Goal: Information Seeking & Learning: Learn about a topic

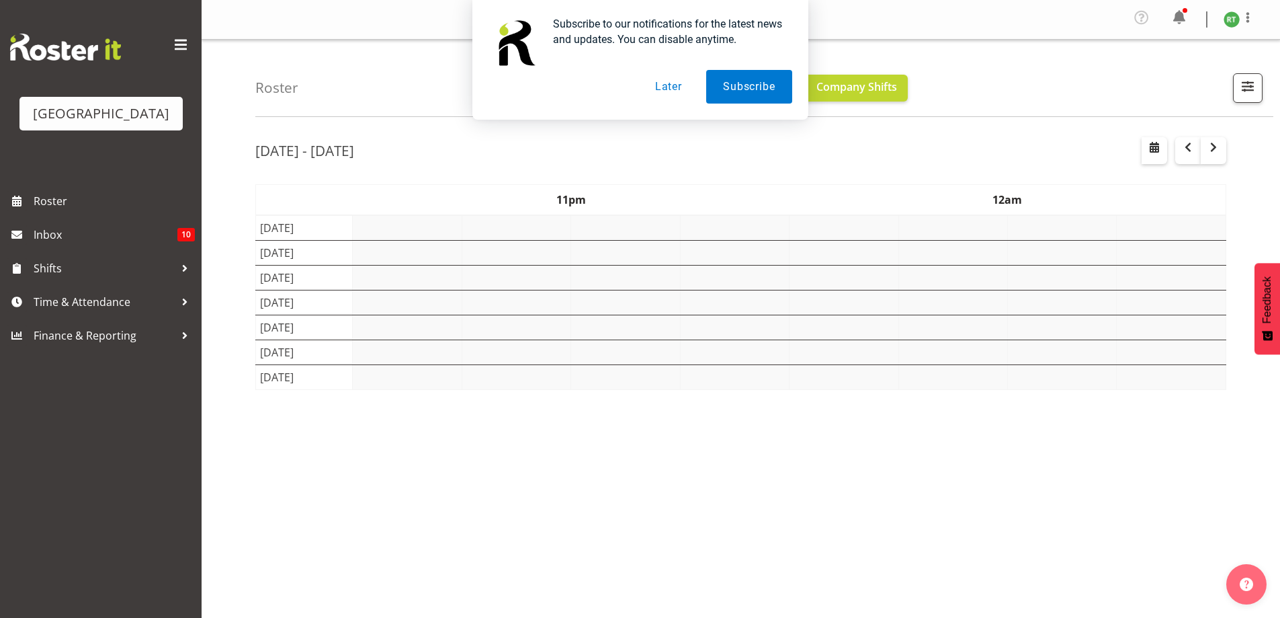
click at [667, 91] on button "Later" at bounding box center [669, 87] width 60 height 34
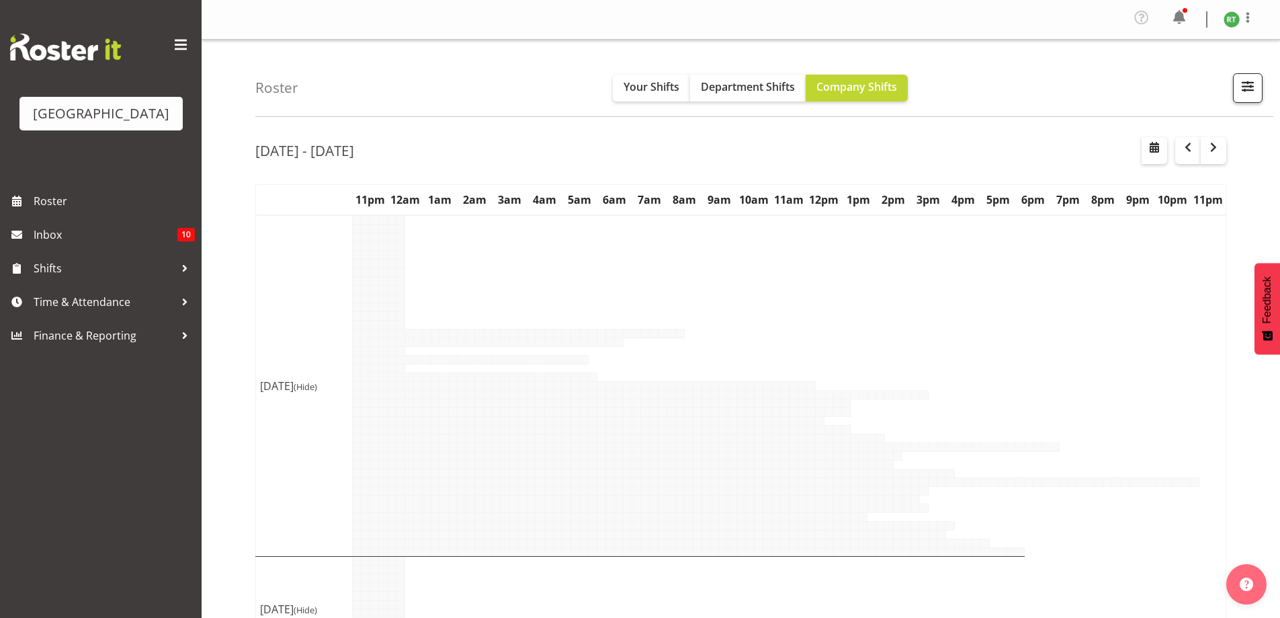
click at [1249, 88] on span "button" at bounding box center [1247, 85] width 17 height 17
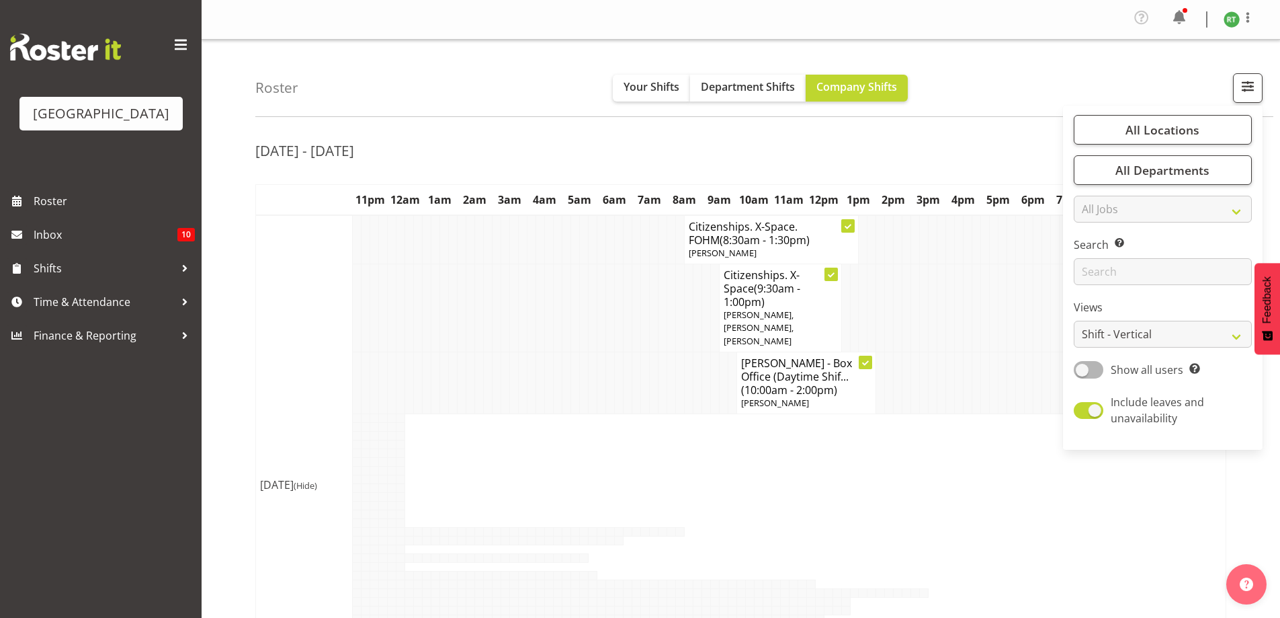
click at [997, 87] on div "Roster Your Shifts Department Shifts Company Shifts All Locations Clear Baycour…" at bounding box center [764, 78] width 1018 height 77
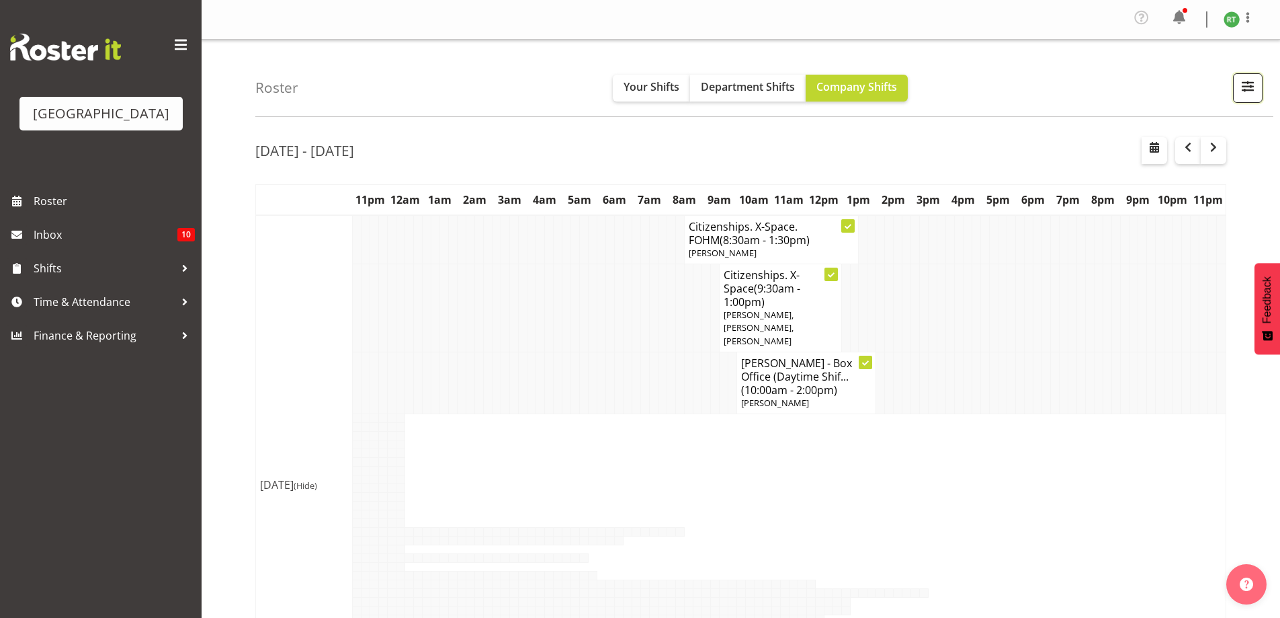
click at [1255, 87] on span "button" at bounding box center [1247, 85] width 17 height 17
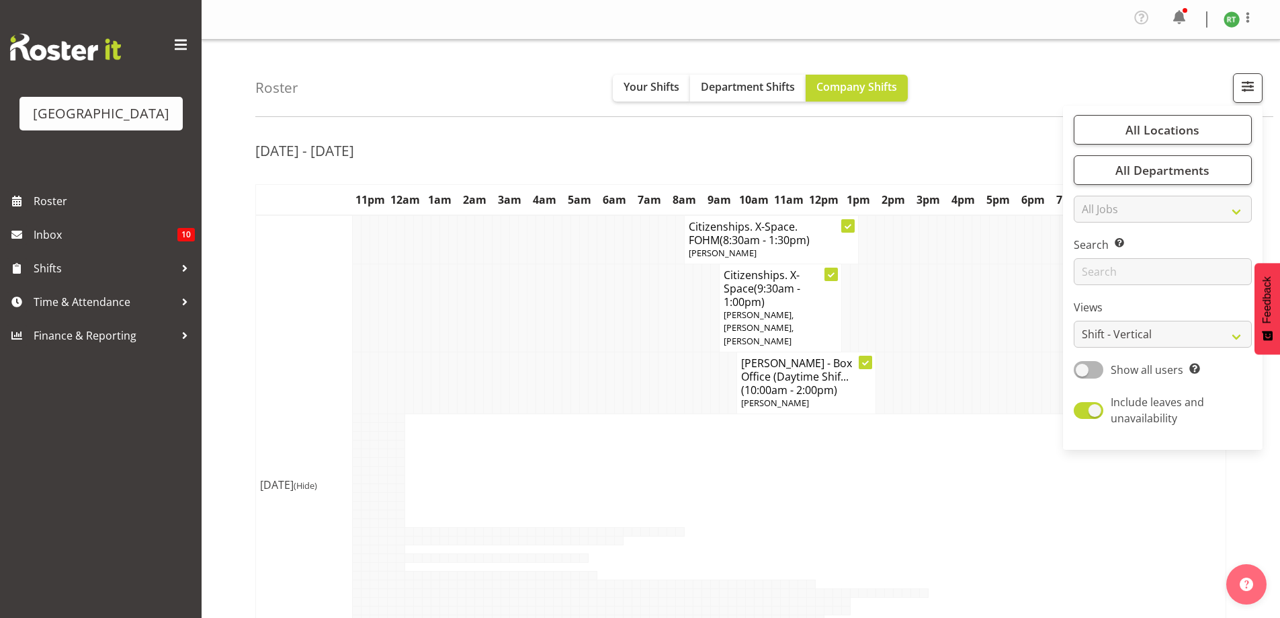
click at [1056, 74] on div "Roster Your Shifts Department Shifts Company Shifts All Locations Clear Baycour…" at bounding box center [764, 78] width 1018 height 77
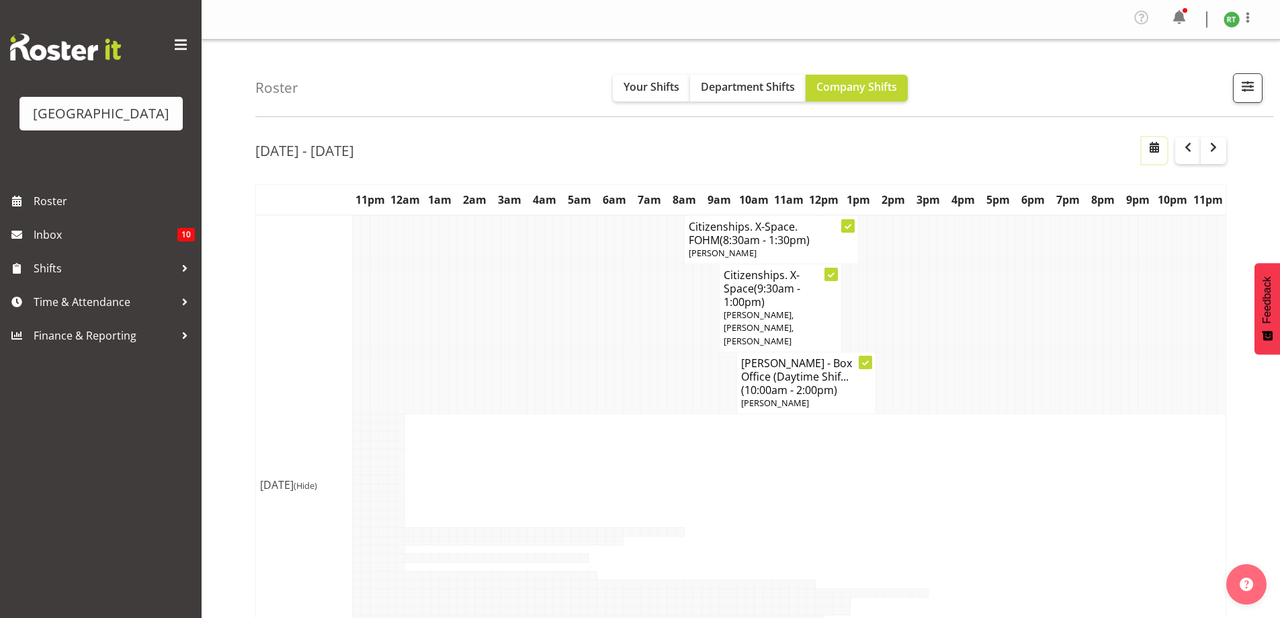
click at [1156, 150] on span "button" at bounding box center [1155, 147] width 16 height 16
select select "8"
select select "2025"
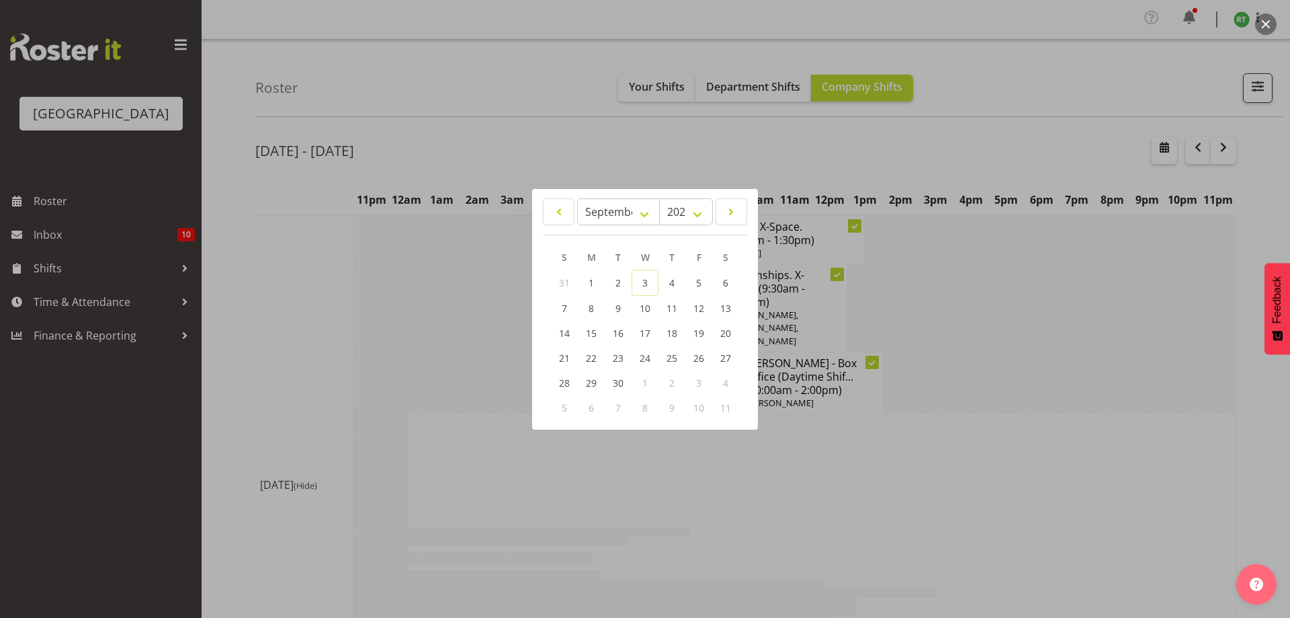
click at [1097, 107] on div at bounding box center [645, 309] width 1290 height 618
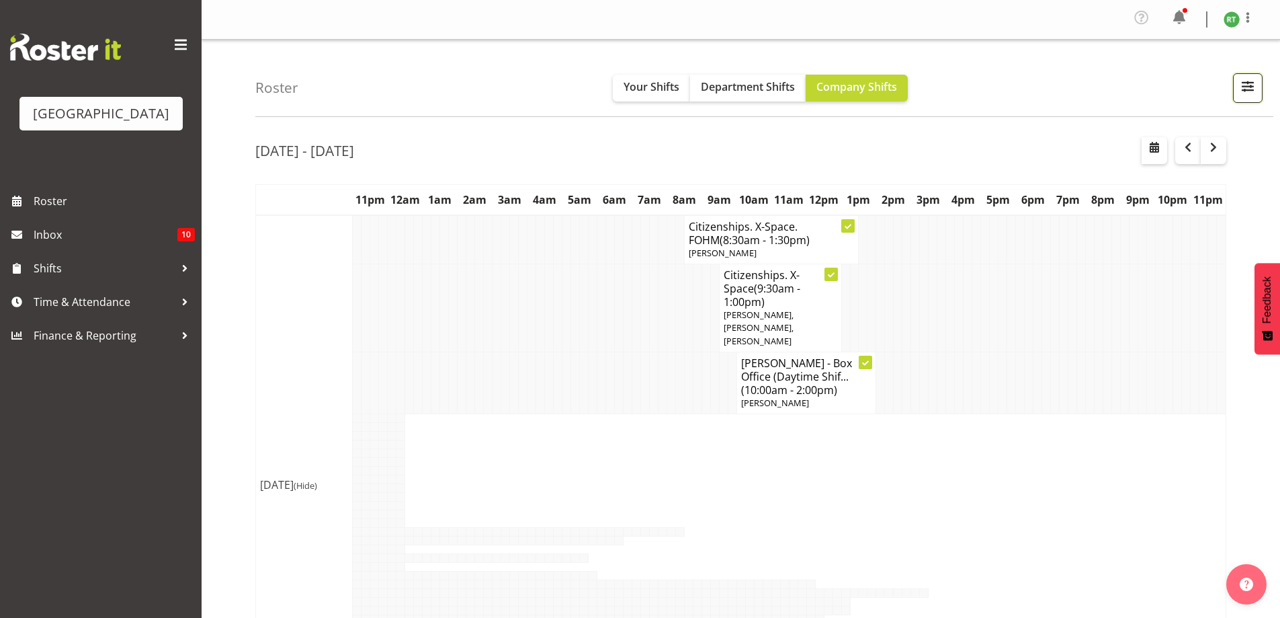
click at [1244, 83] on span "button" at bounding box center [1247, 85] width 17 height 17
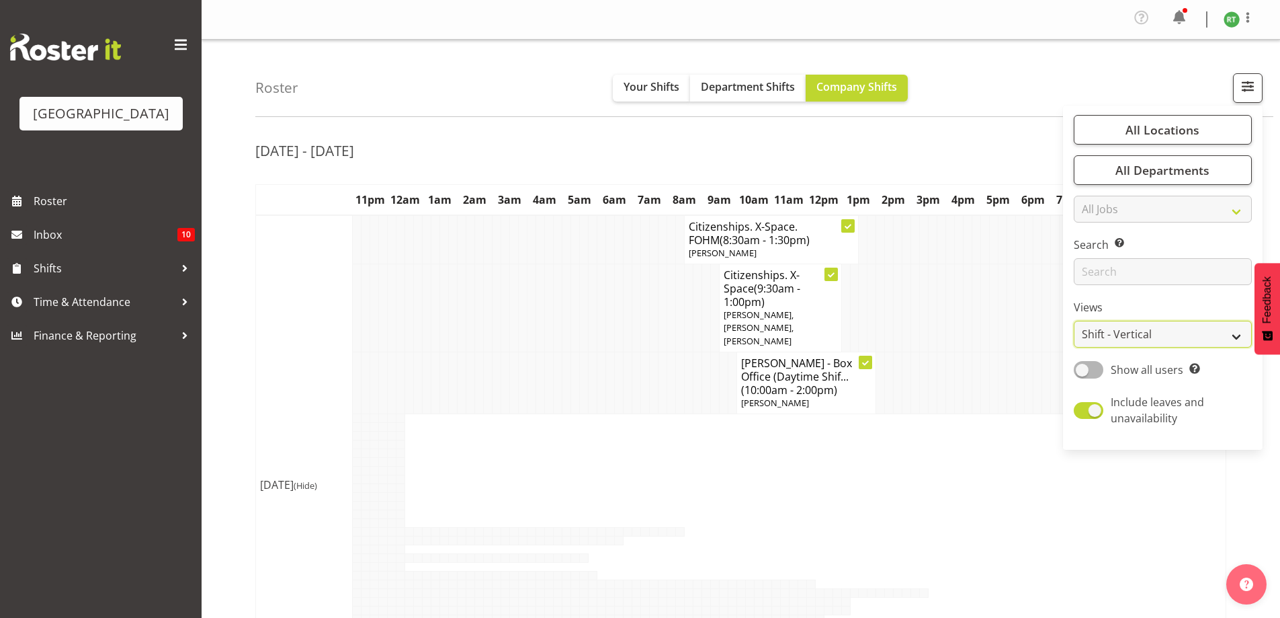
click at [1125, 337] on select "Staff Role Shift - Horizontal Shift - Vertical Staff - Location" at bounding box center [1163, 334] width 178 height 27
select select "shiftH"
click at [1075, 321] on select "Staff Role Shift - Horizontal Shift - Vertical Staff - Location" at bounding box center [1163, 334] width 178 height 27
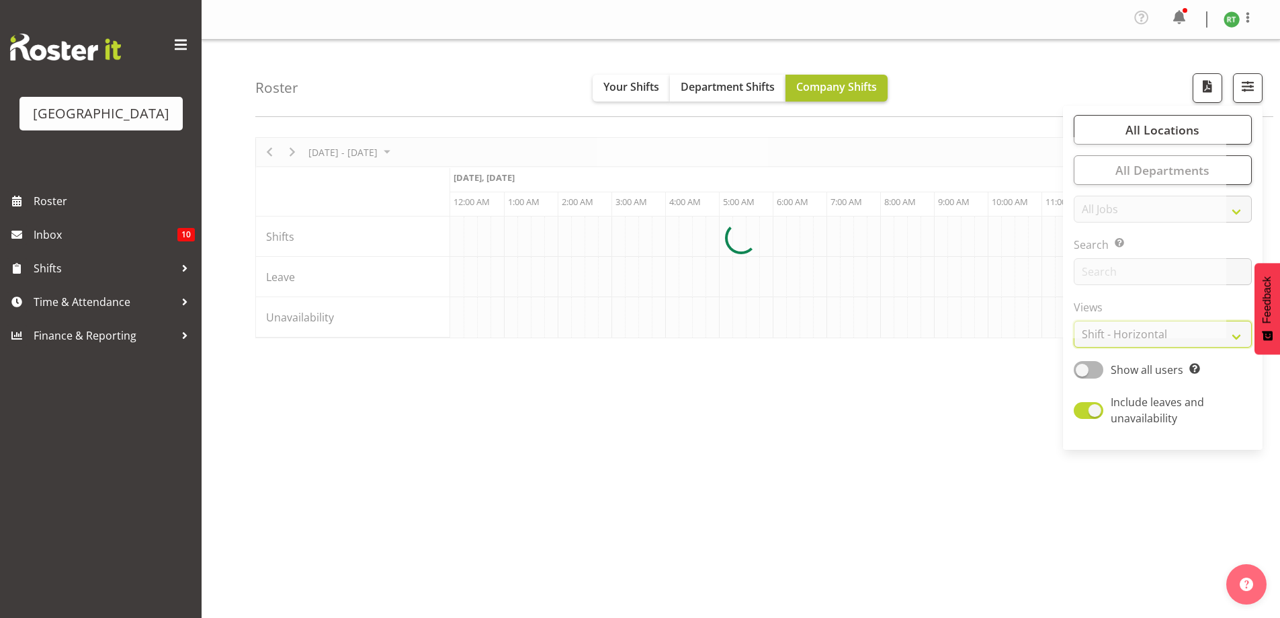
scroll to position [0, 3065]
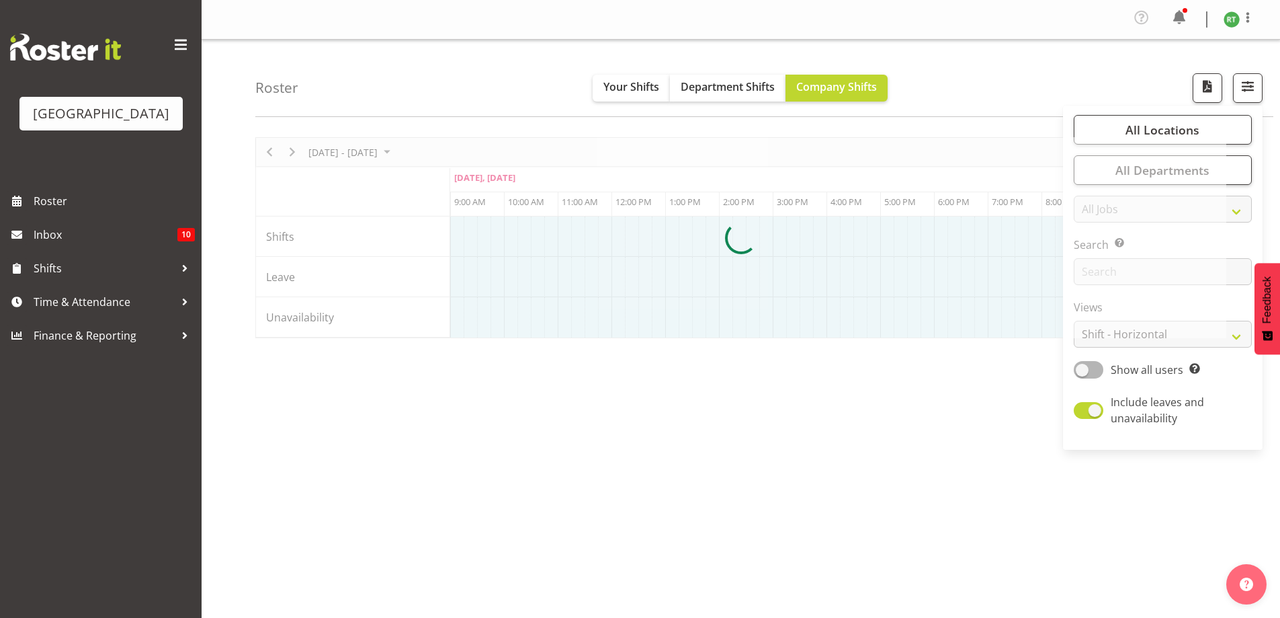
click at [1016, 70] on div "Roster Your Shifts Department Shifts Company Shifts All Locations Clear Baycour…" at bounding box center [764, 78] width 1018 height 77
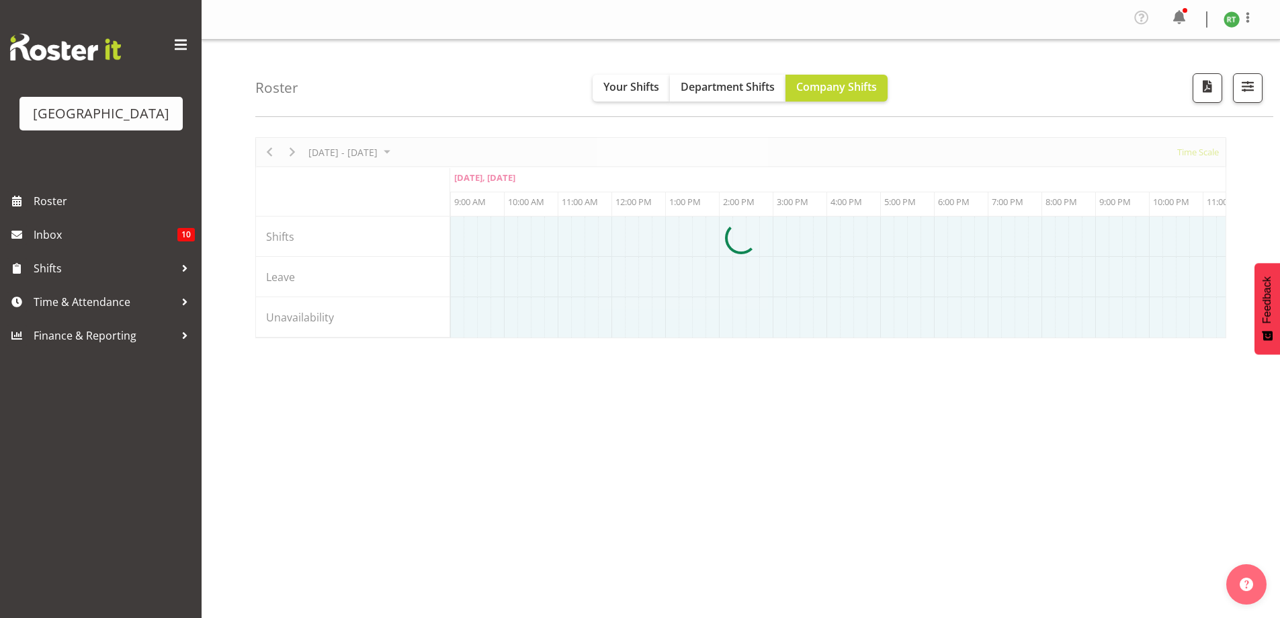
click at [1211, 155] on div at bounding box center [740, 237] width 971 height 201
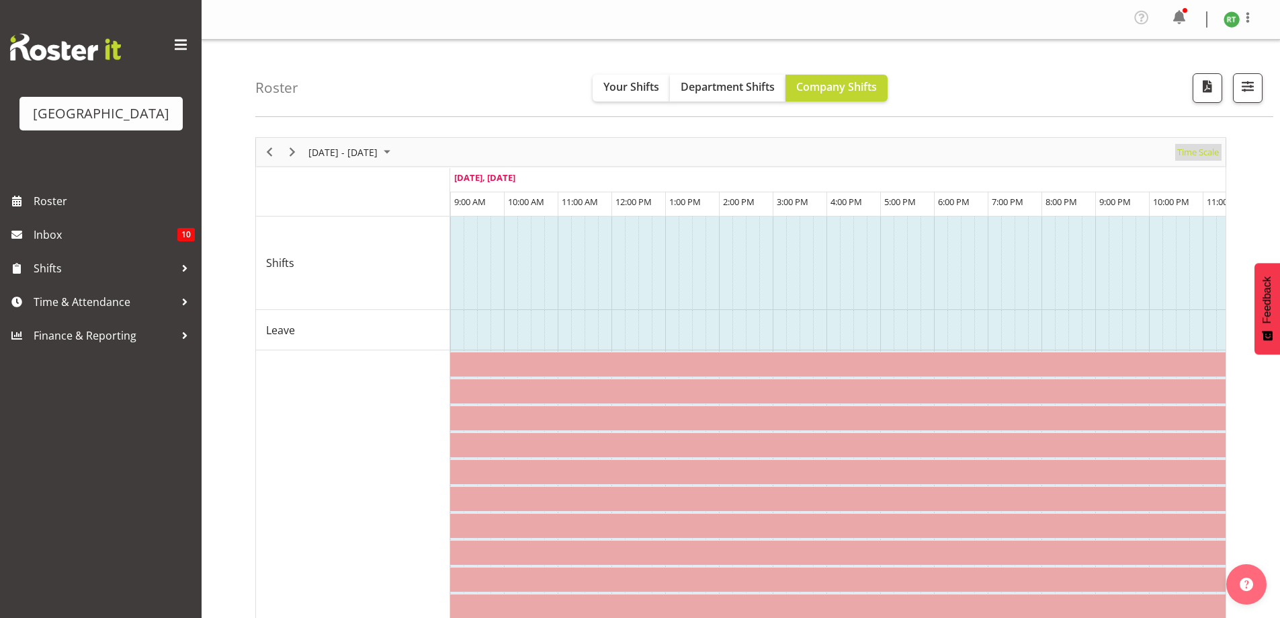
drag, startPoint x: 1197, startPoint y: 153, endPoint x: 1186, endPoint y: 153, distance: 11.4
click at [1197, 153] on span "Time Scale" at bounding box center [1198, 152] width 44 height 17
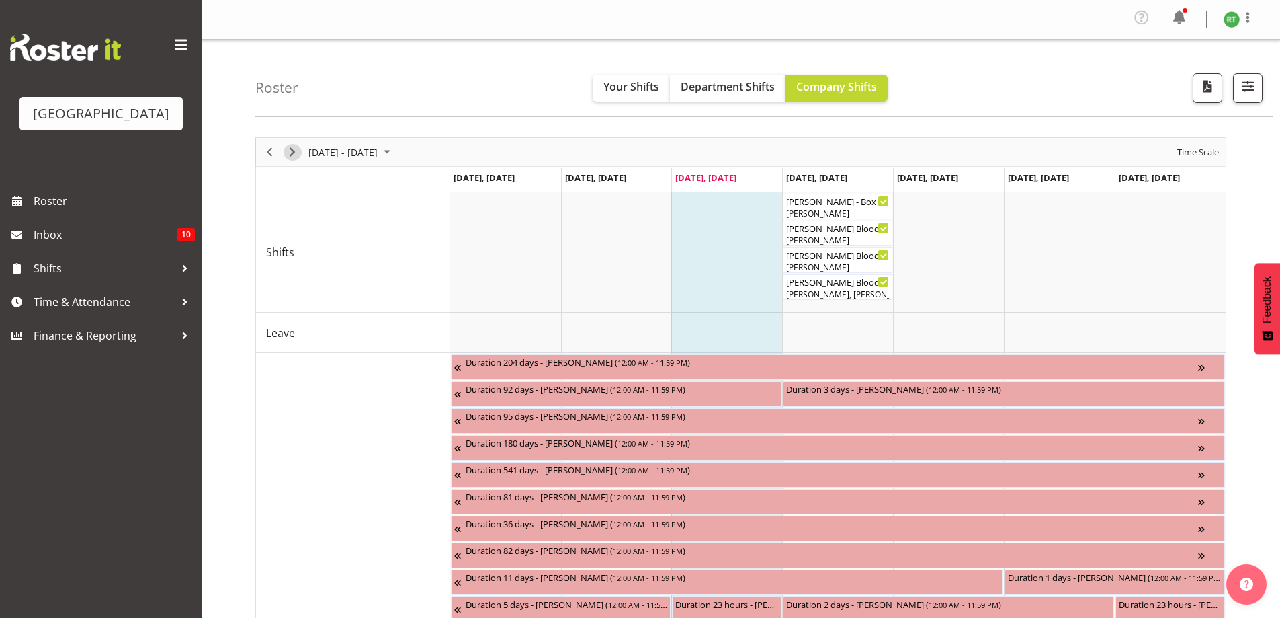
click at [291, 157] on span "Next" at bounding box center [292, 152] width 16 height 17
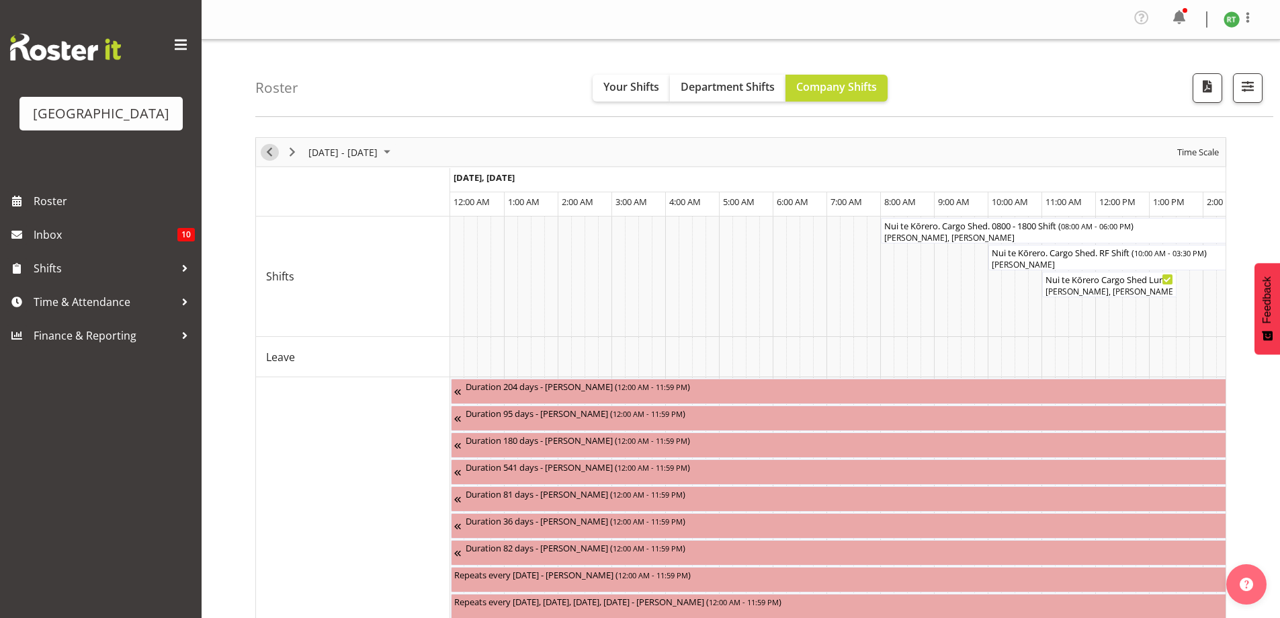
click at [269, 155] on span "Previous" at bounding box center [269, 152] width 16 height 17
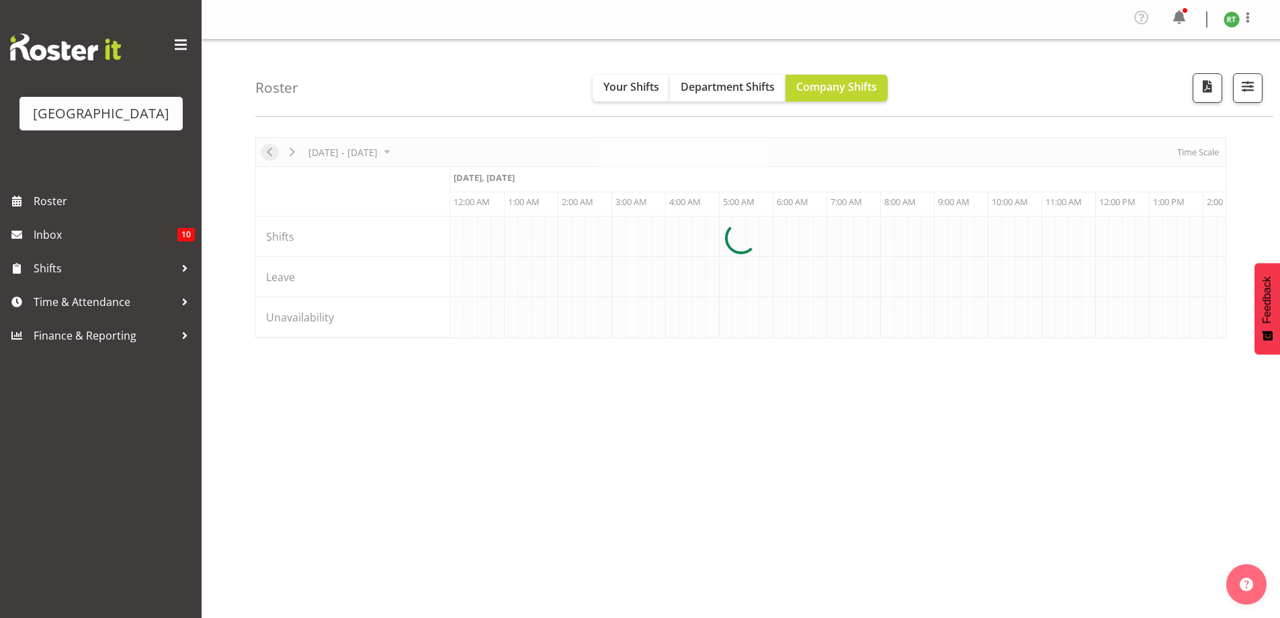
scroll to position [0, 2581]
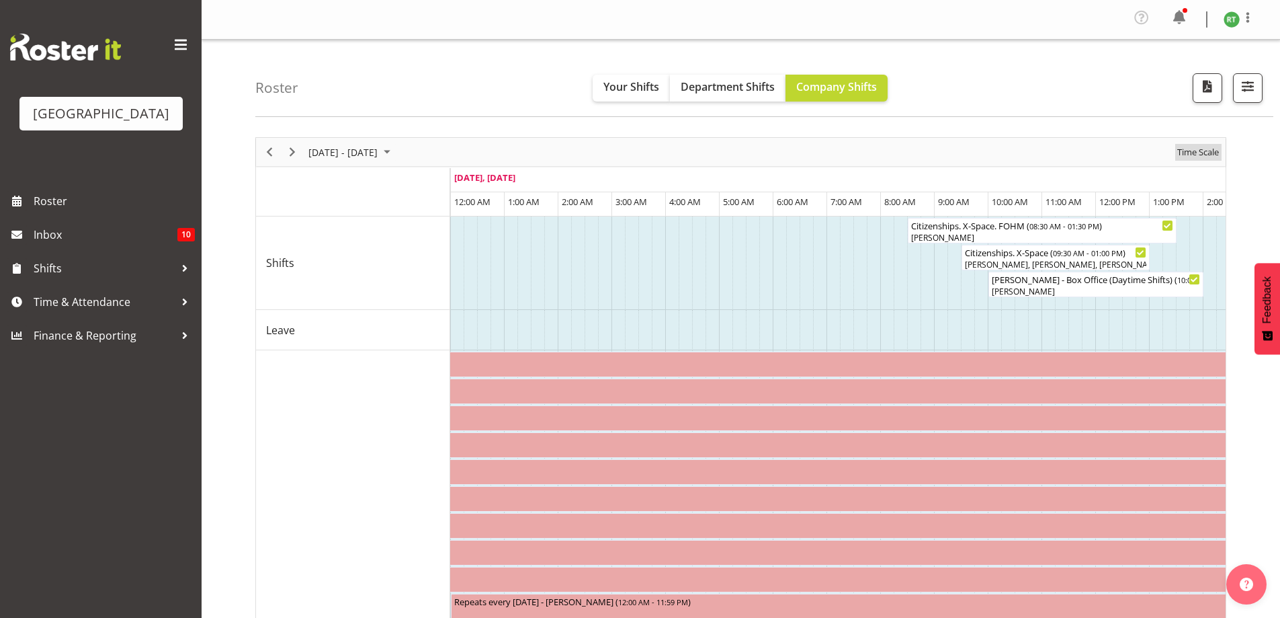
click at [1195, 151] on span "Time Scale" at bounding box center [1198, 152] width 44 height 17
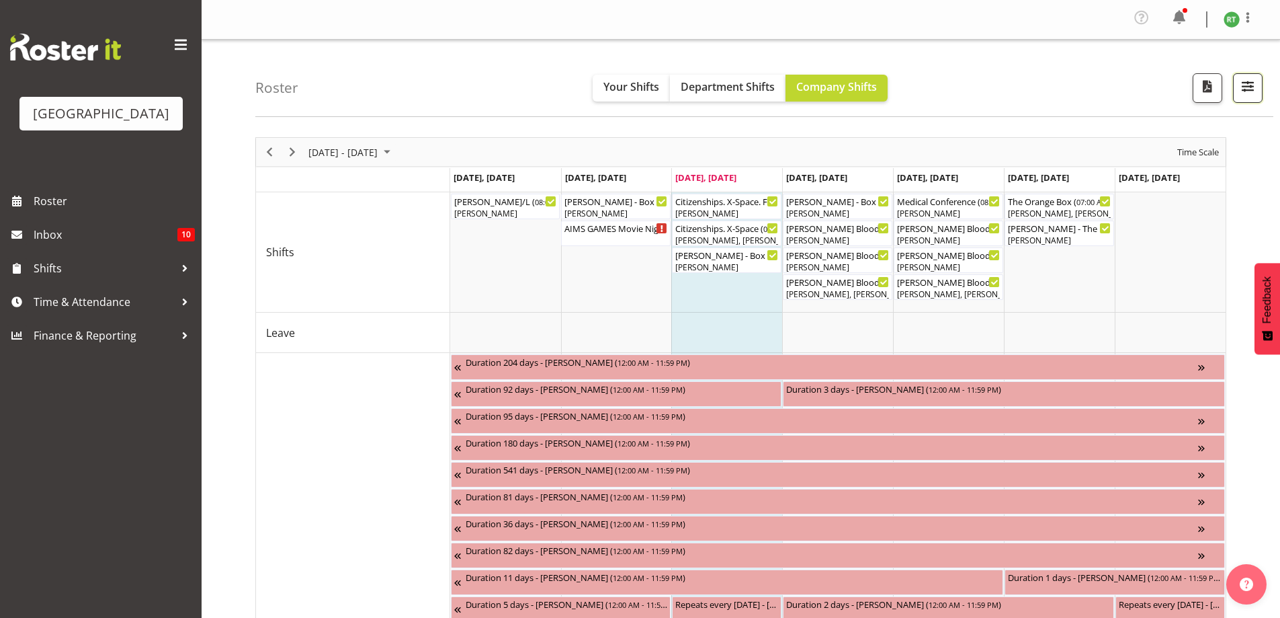
click at [1253, 76] on button "button" at bounding box center [1248, 88] width 30 height 30
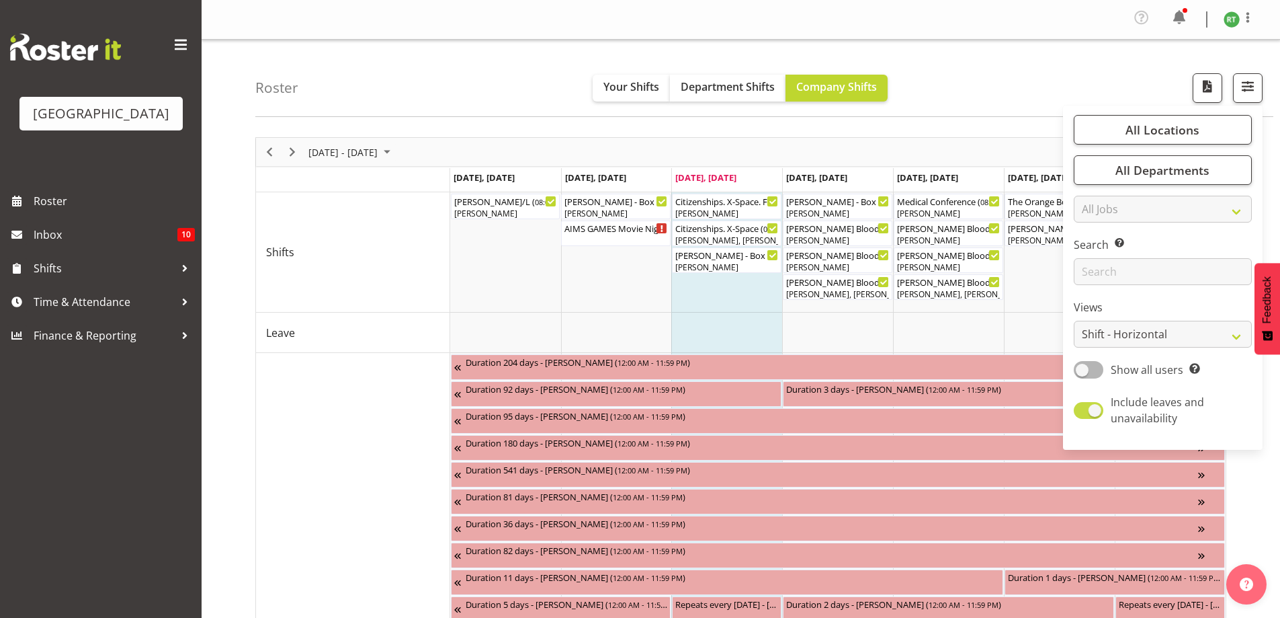
click at [1099, 415] on span at bounding box center [1089, 410] width 30 height 17
click at [1083, 415] on input "Include leaves and unavailability" at bounding box center [1078, 410] width 9 height 9
checkbox input "false"
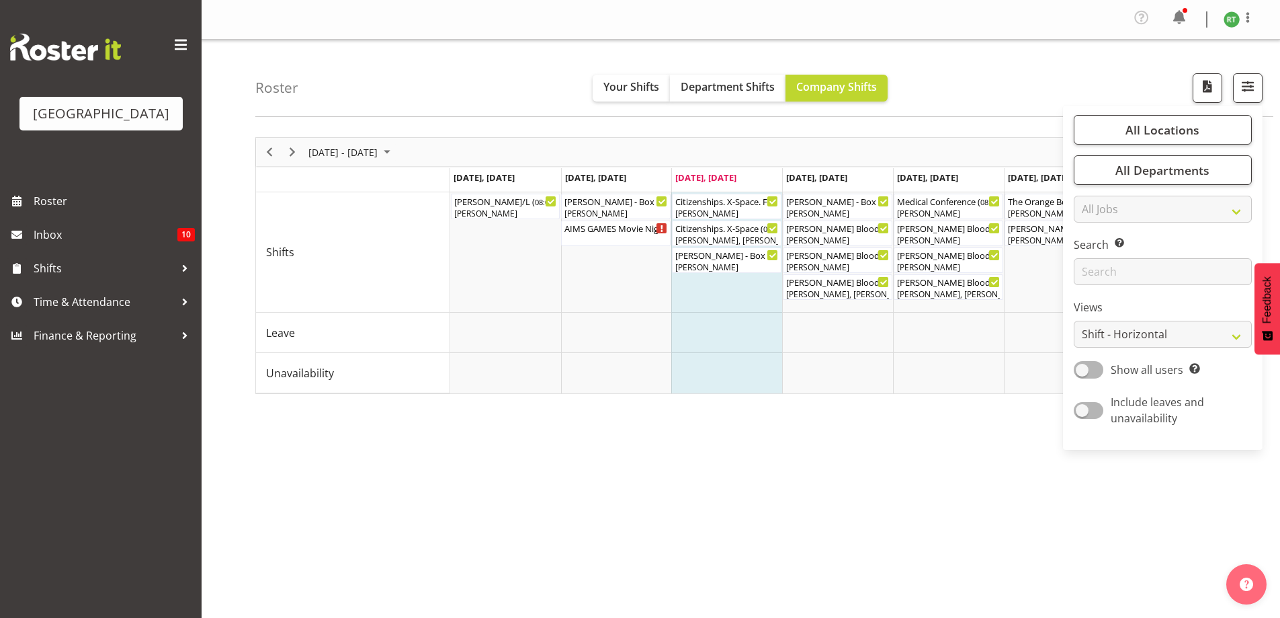
click at [1003, 87] on div "Roster Your Shifts Department Shifts Company Shifts All Locations Clear Baycour…" at bounding box center [764, 78] width 1018 height 77
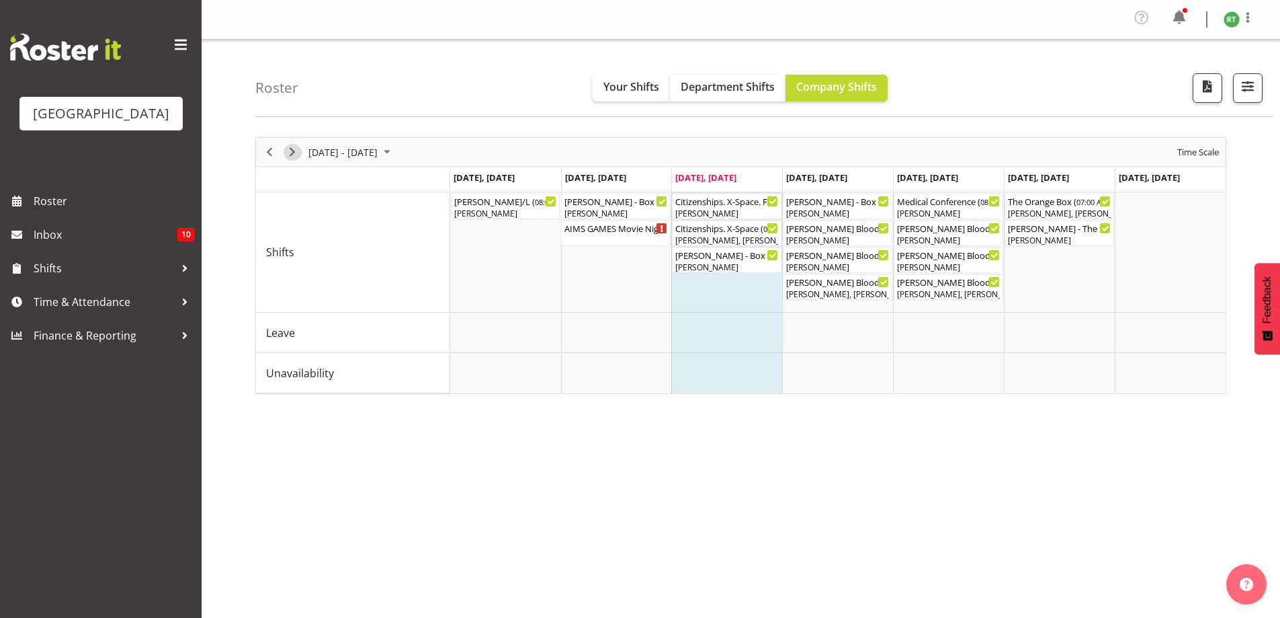
click at [288, 144] on div "Timeline Week of September 3, 2025" at bounding box center [292, 152] width 23 height 28
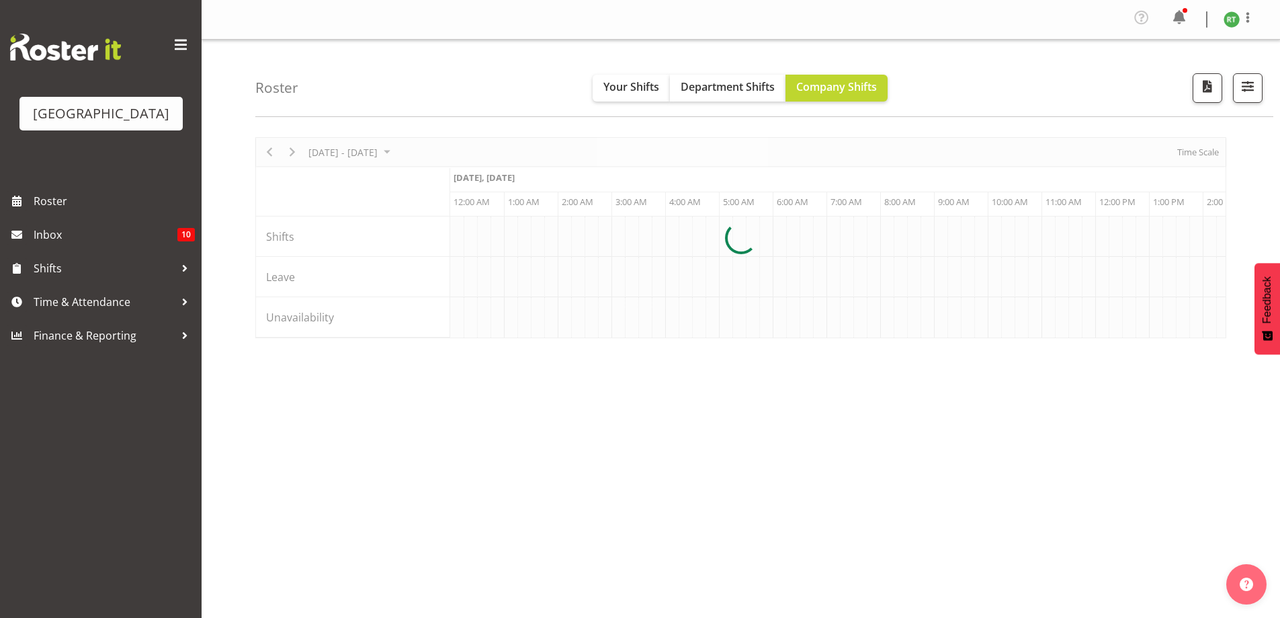
click at [1200, 153] on div at bounding box center [740, 237] width 971 height 201
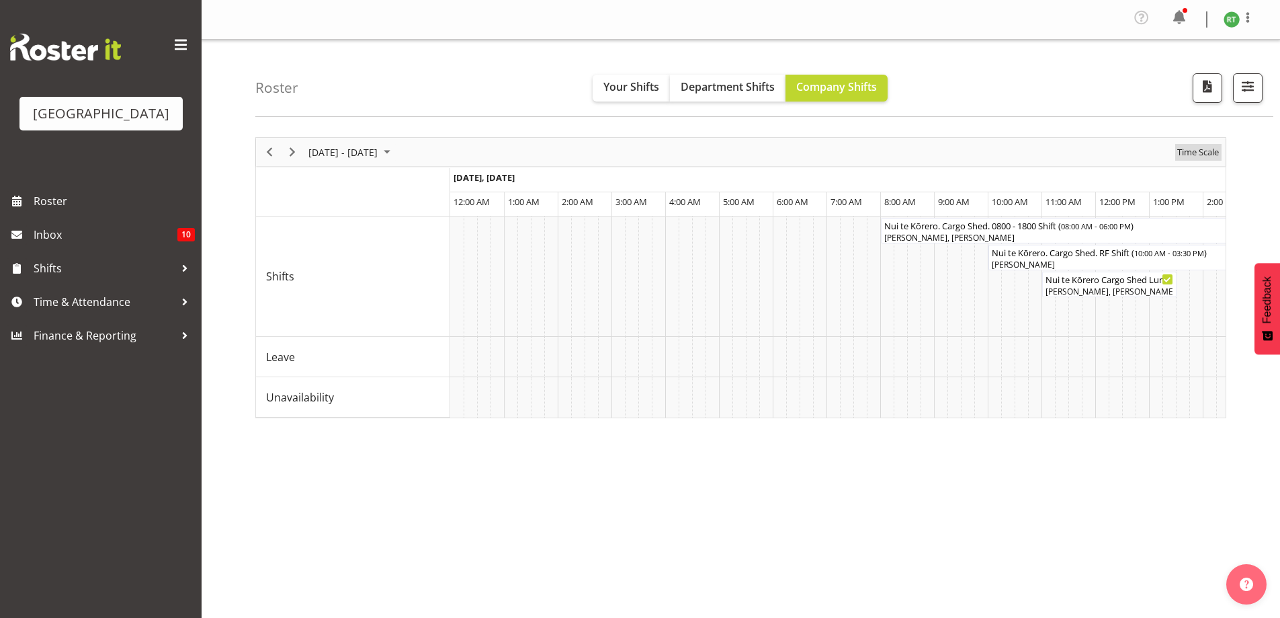
click at [1212, 153] on span "Time Scale" at bounding box center [1198, 152] width 44 height 17
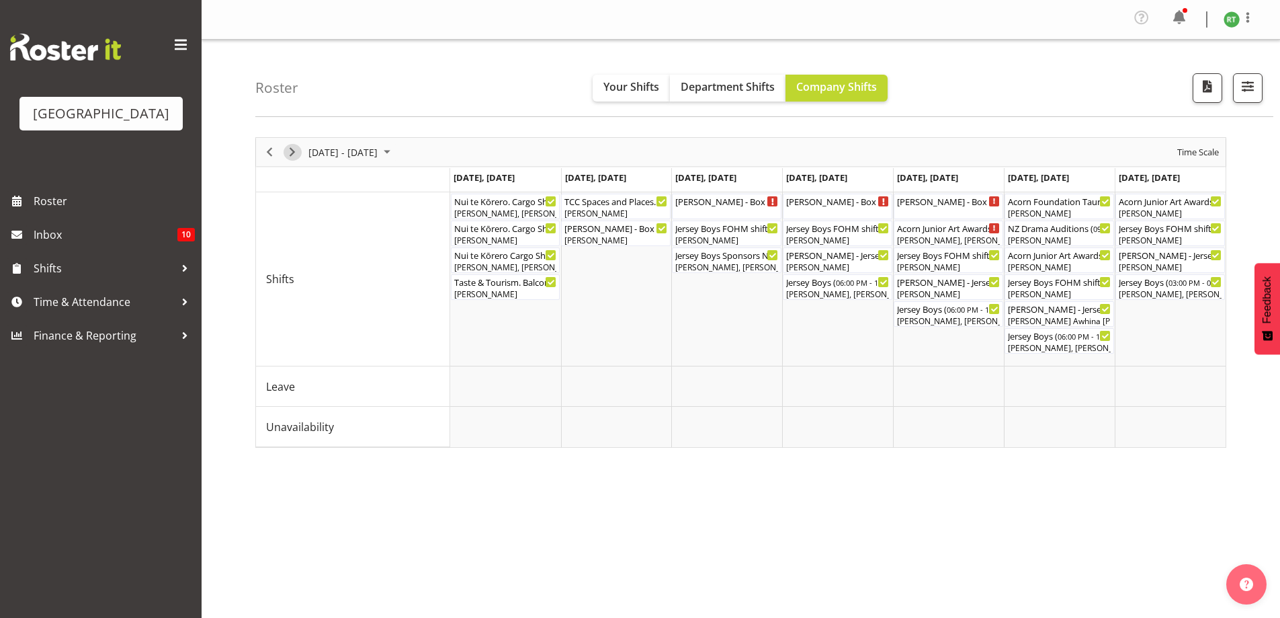
click at [288, 152] on span "Next" at bounding box center [292, 152] width 16 height 17
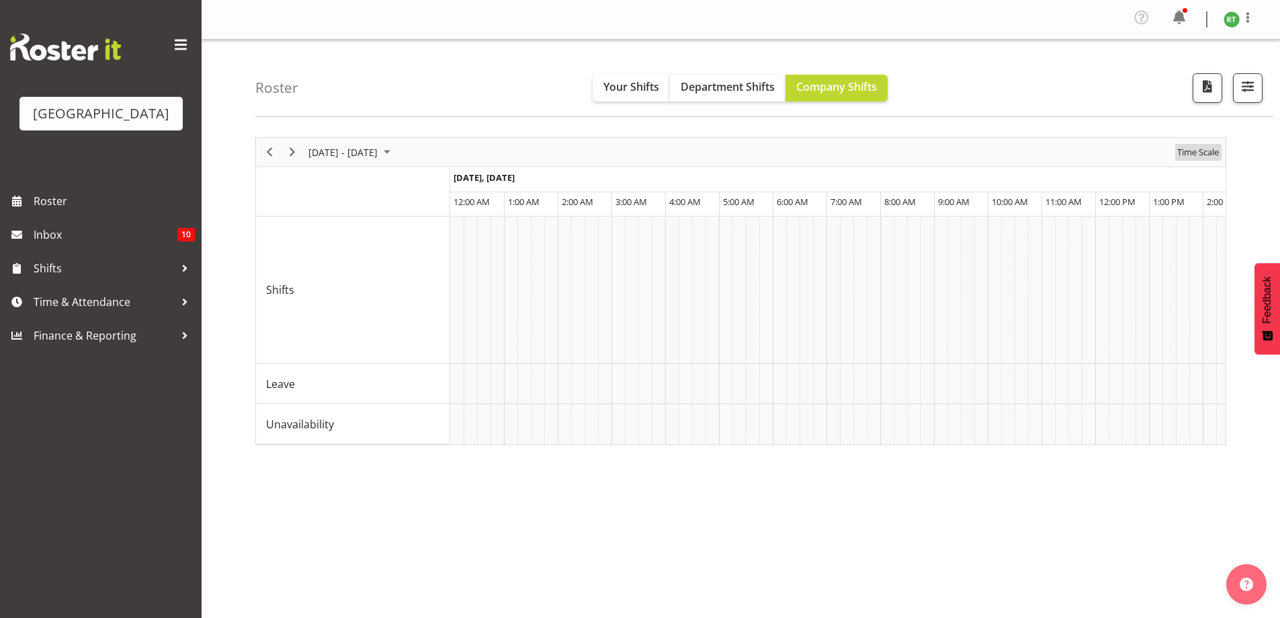
click at [1206, 149] on span "Time Scale" at bounding box center [1198, 152] width 44 height 17
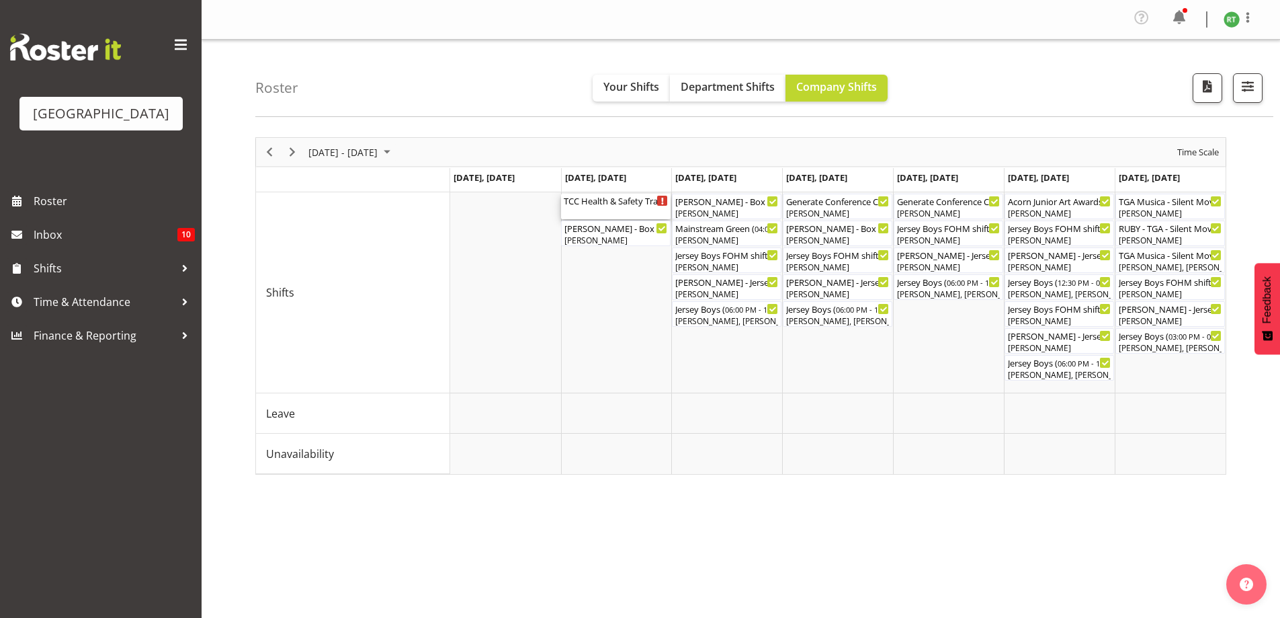
click at [614, 199] on div "TCC Health & Safety Training. School House ( 08:00 AM - 04:30 PM )" at bounding box center [616, 200] width 104 height 13
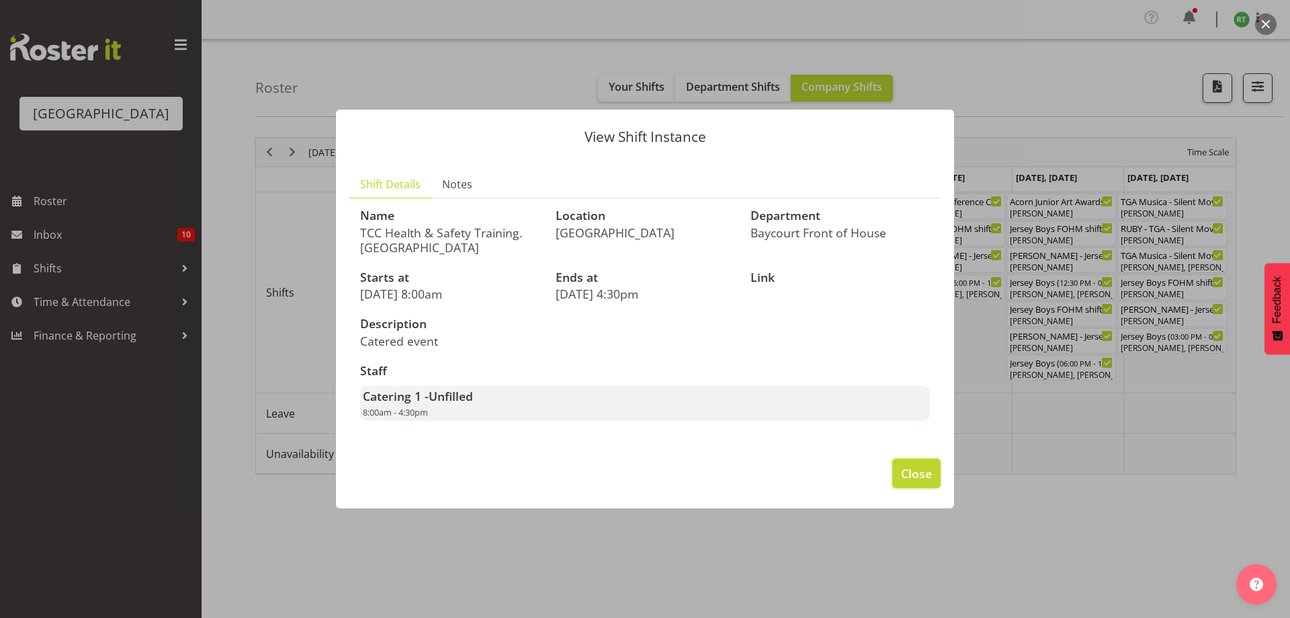
click at [919, 474] on span "Close" at bounding box center [916, 472] width 31 height 17
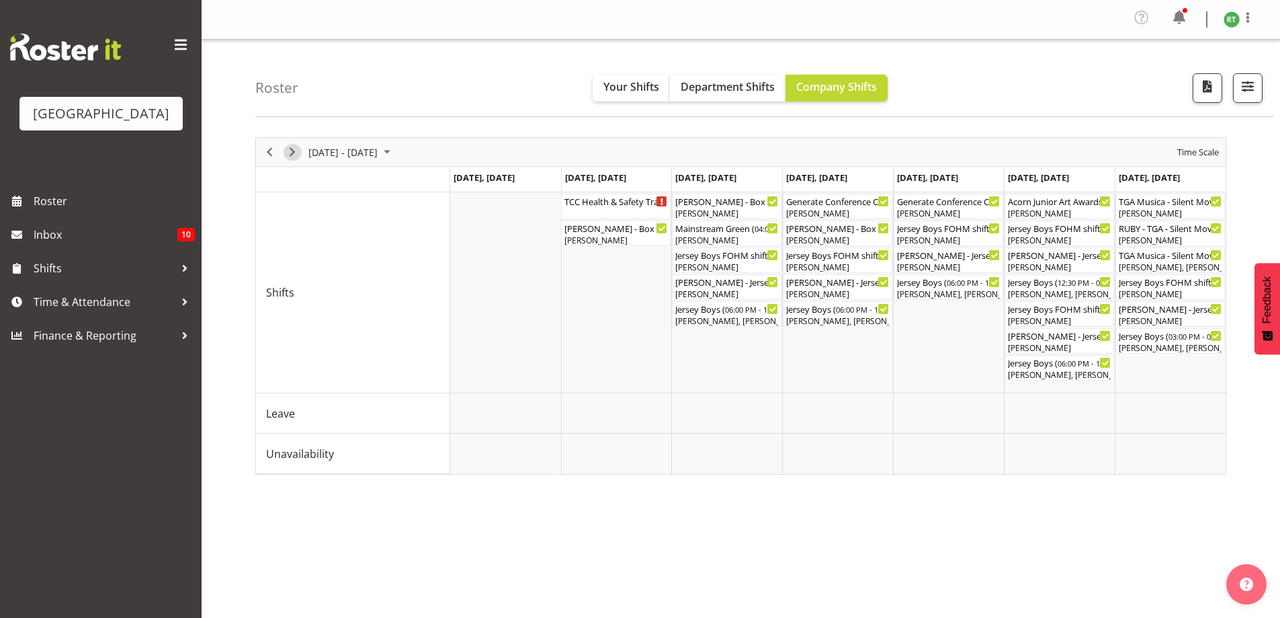
click at [293, 155] on span "Next" at bounding box center [292, 152] width 16 height 17
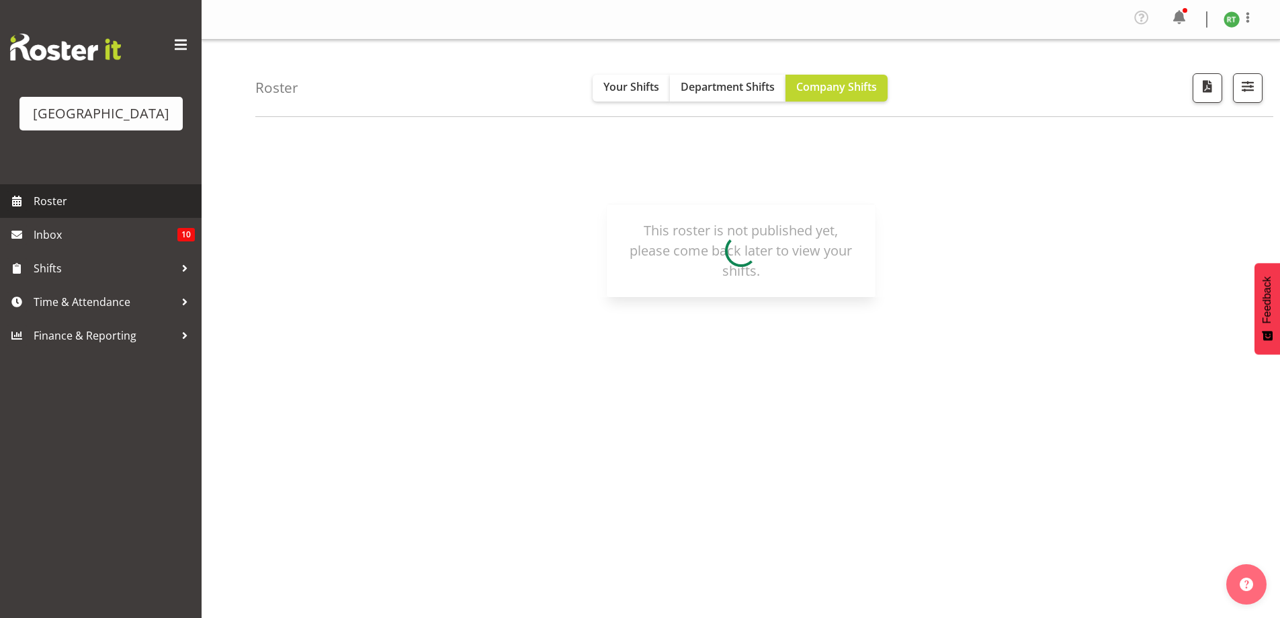
click at [60, 211] on span "Roster" at bounding box center [114, 201] width 161 height 20
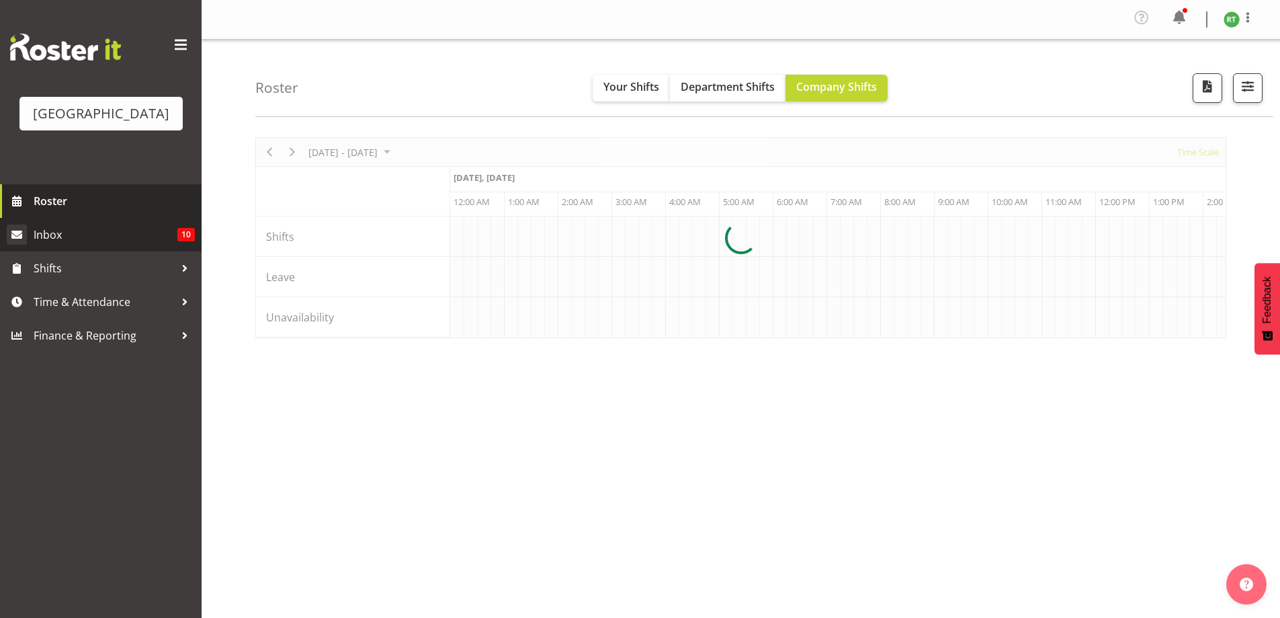
scroll to position [0, 2581]
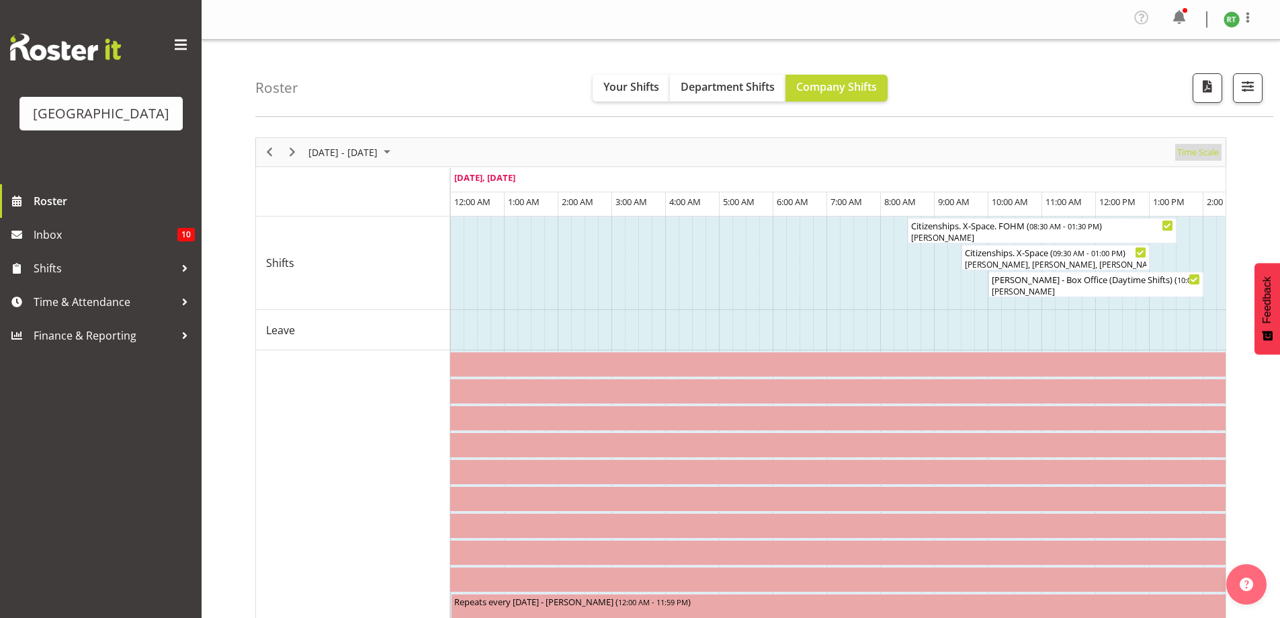
click at [1194, 151] on span "Time Scale" at bounding box center [1198, 152] width 44 height 17
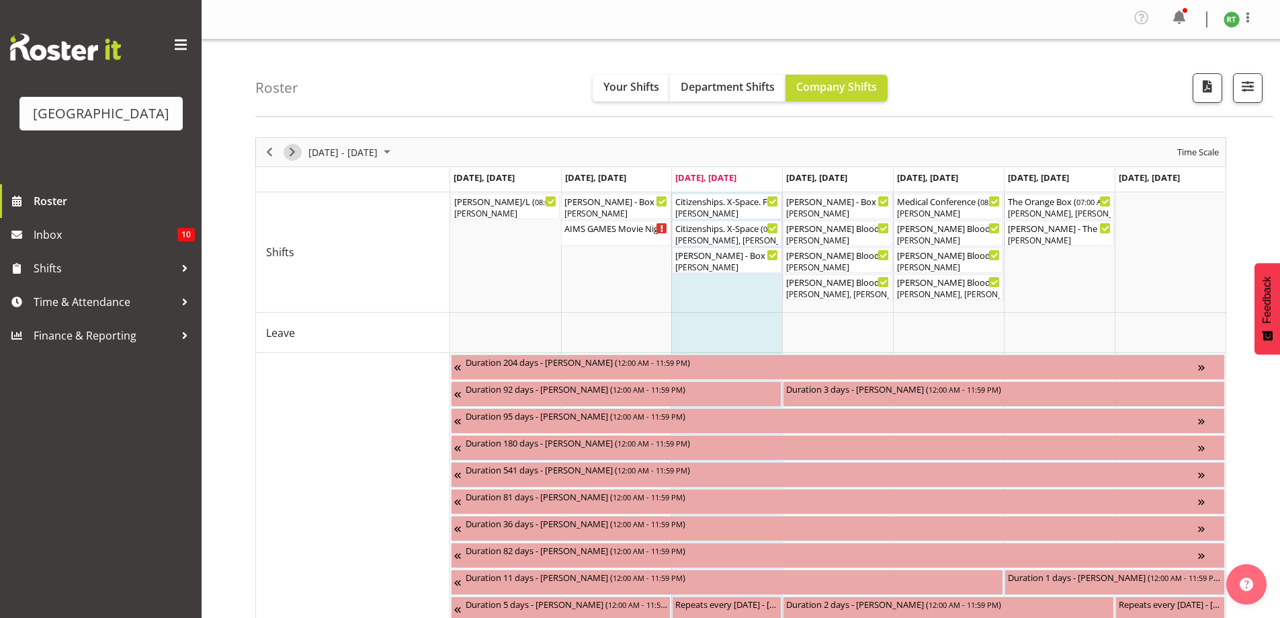
click at [298, 151] on span "Next" at bounding box center [292, 152] width 16 height 17
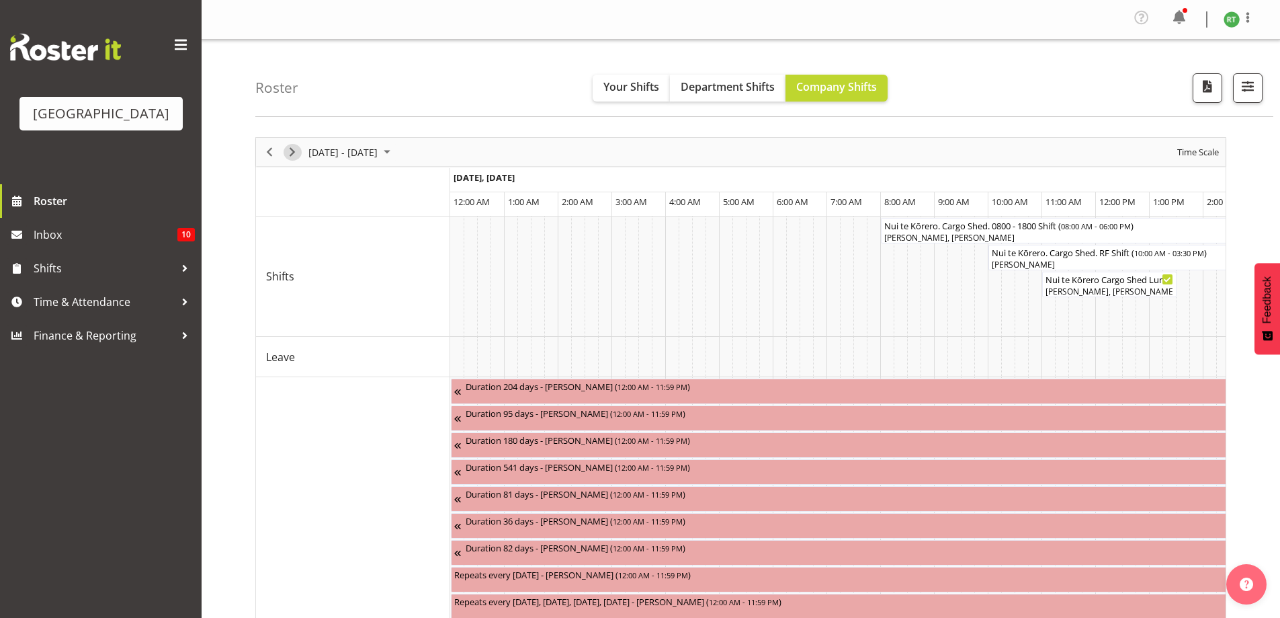
click at [289, 159] on span "Next" at bounding box center [292, 152] width 16 height 17
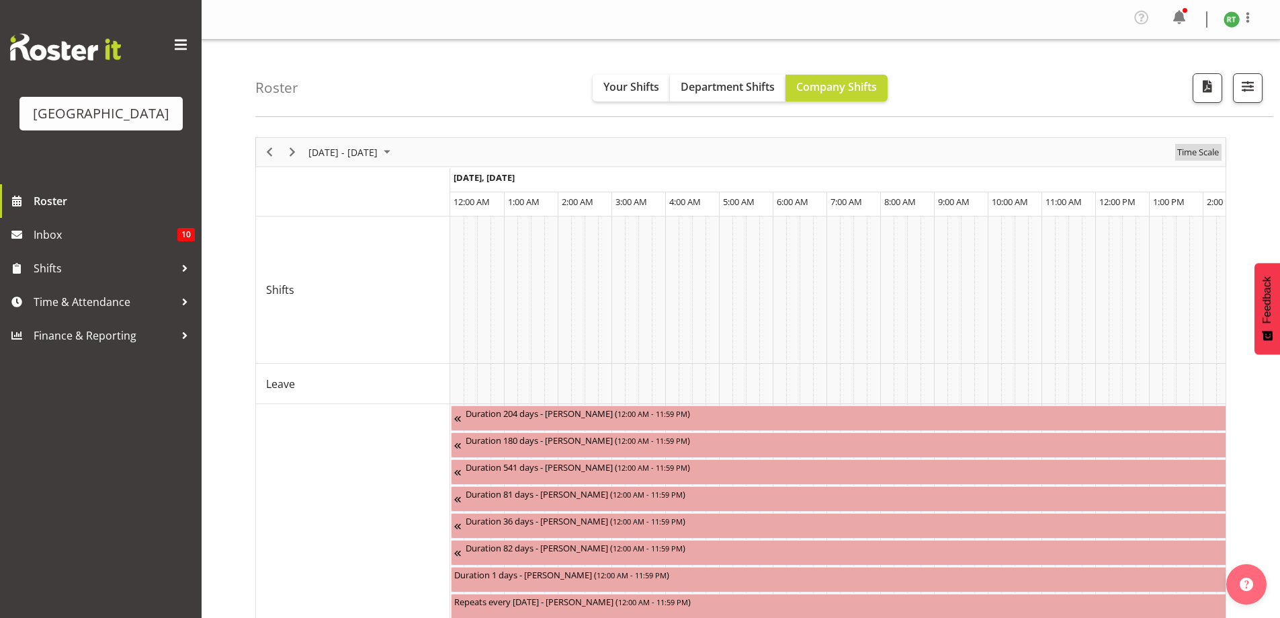
click at [1202, 151] on span "Time Scale" at bounding box center [1198, 152] width 44 height 17
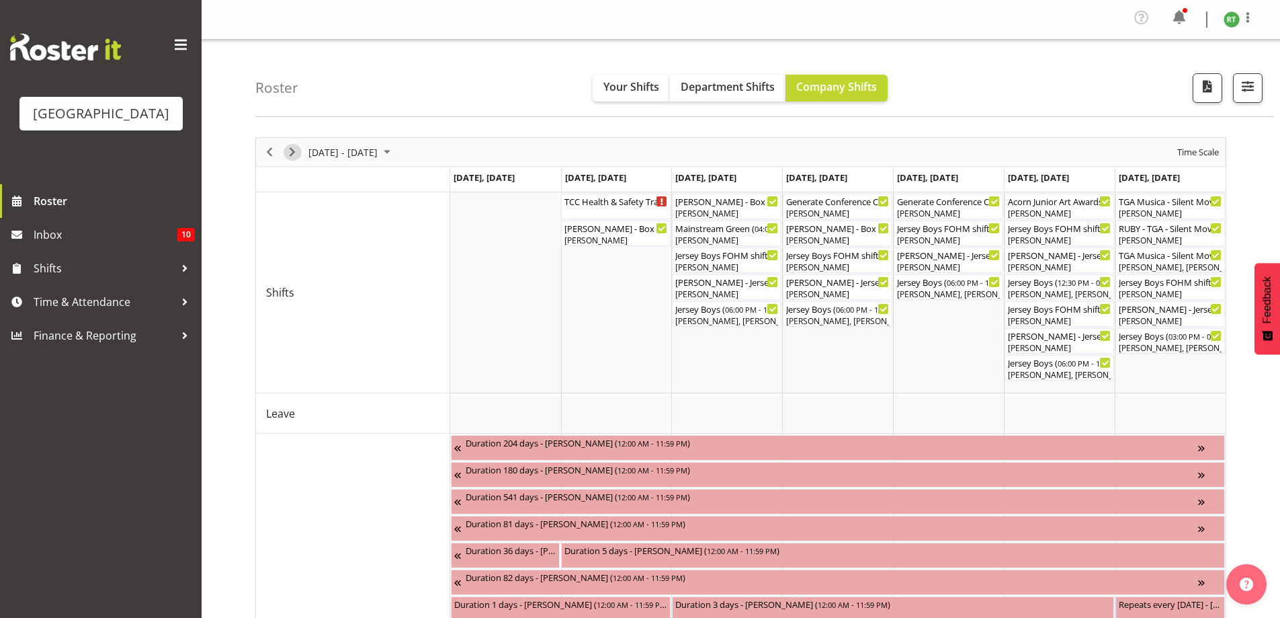
click at [295, 152] on span "Next" at bounding box center [292, 152] width 16 height 17
